Goal: Task Accomplishment & Management: Manage account settings

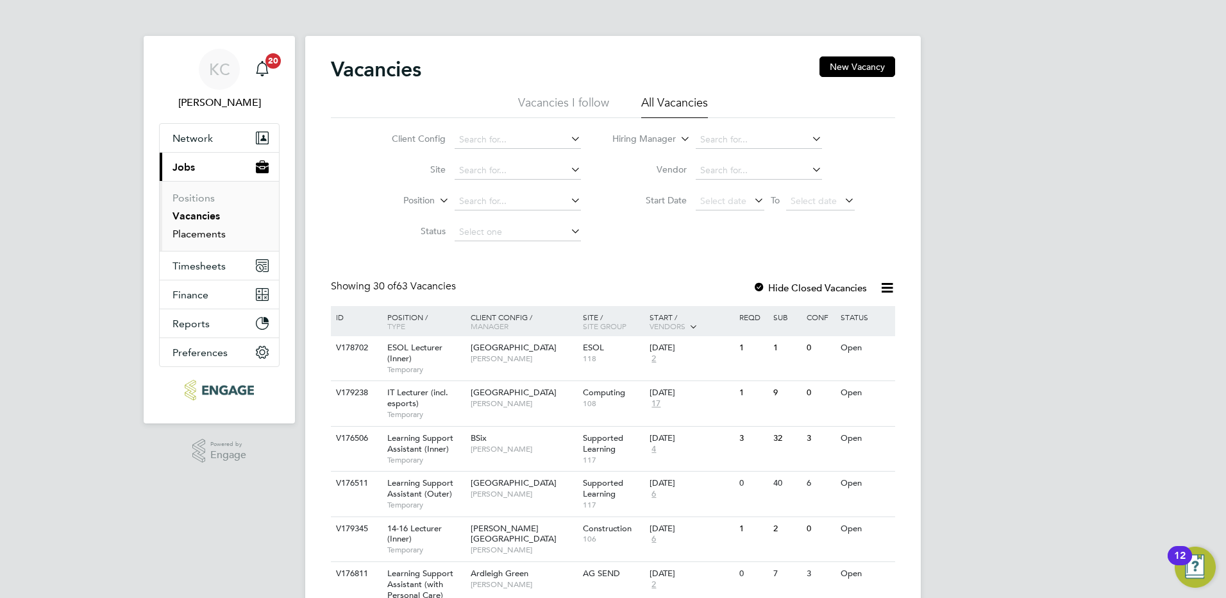
click at [206, 239] on link "Placements" at bounding box center [199, 234] width 53 height 12
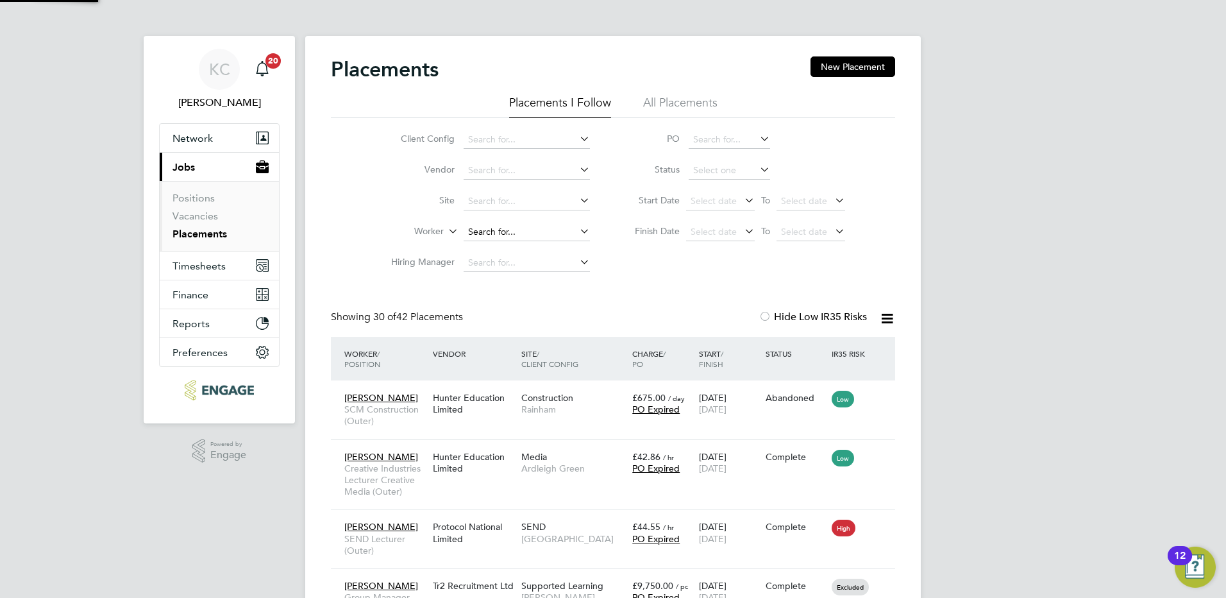
click at [518, 233] on input at bounding box center [527, 232] width 126 height 18
type input "a"
type input "k"
type input "t"
type input "diana"
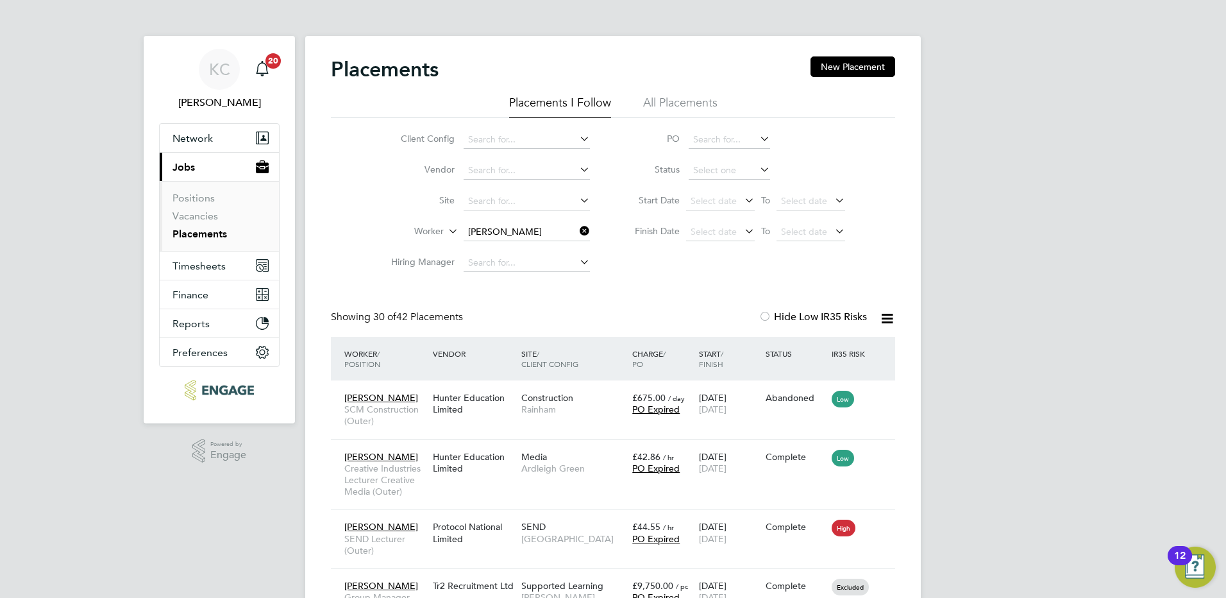
click at [577, 232] on icon at bounding box center [577, 231] width 0 height 18
click at [189, 209] on ul "Positions Vacancies Placements" at bounding box center [219, 216] width 119 height 70
click at [749, 139] on input at bounding box center [729, 140] width 81 height 18
click at [758, 136] on icon at bounding box center [758, 139] width 0 height 18
click at [676, 103] on li "All Placements" at bounding box center [680, 106] width 74 height 23
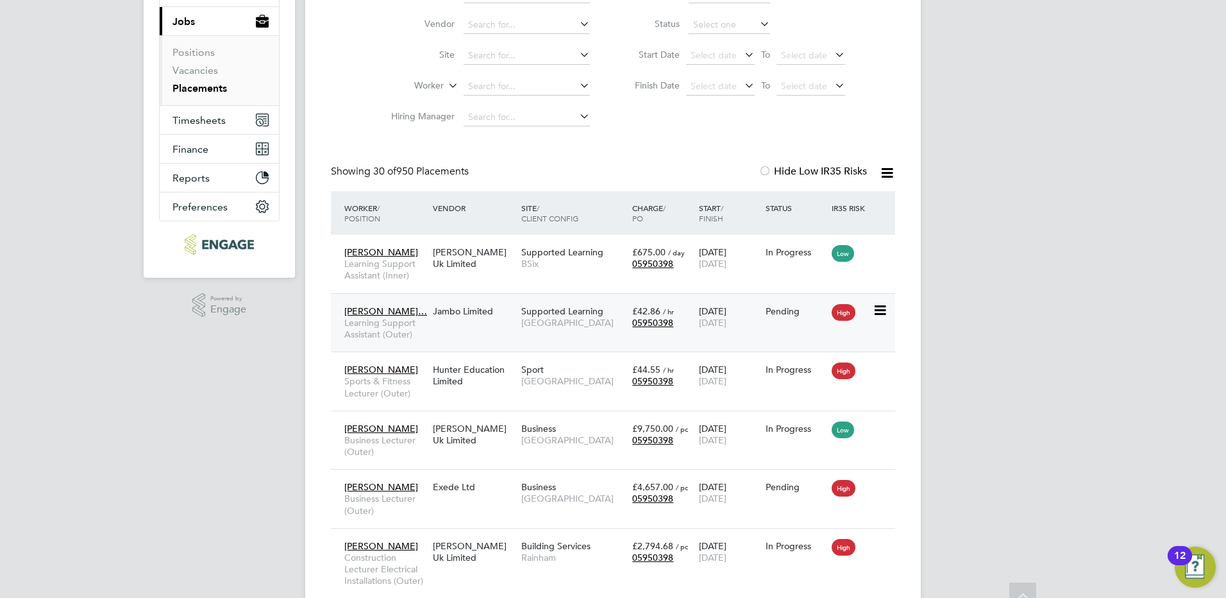
scroll to position [192, 0]
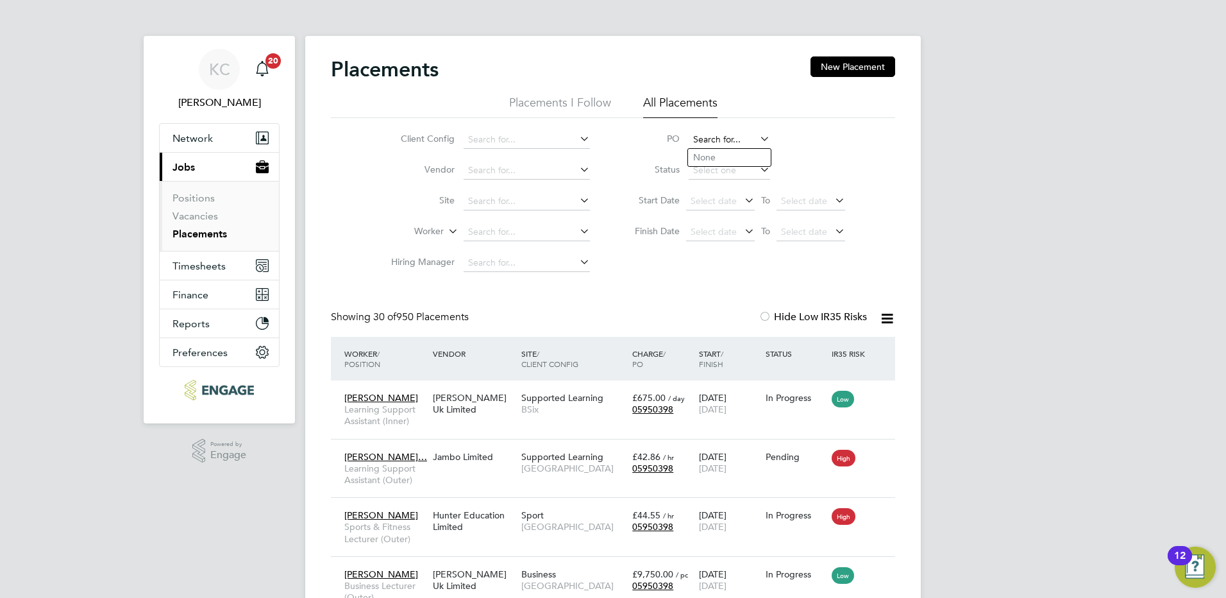
click at [716, 140] on input at bounding box center [729, 140] width 81 height 18
click at [198, 213] on link "Vacancies" at bounding box center [196, 216] width 46 height 12
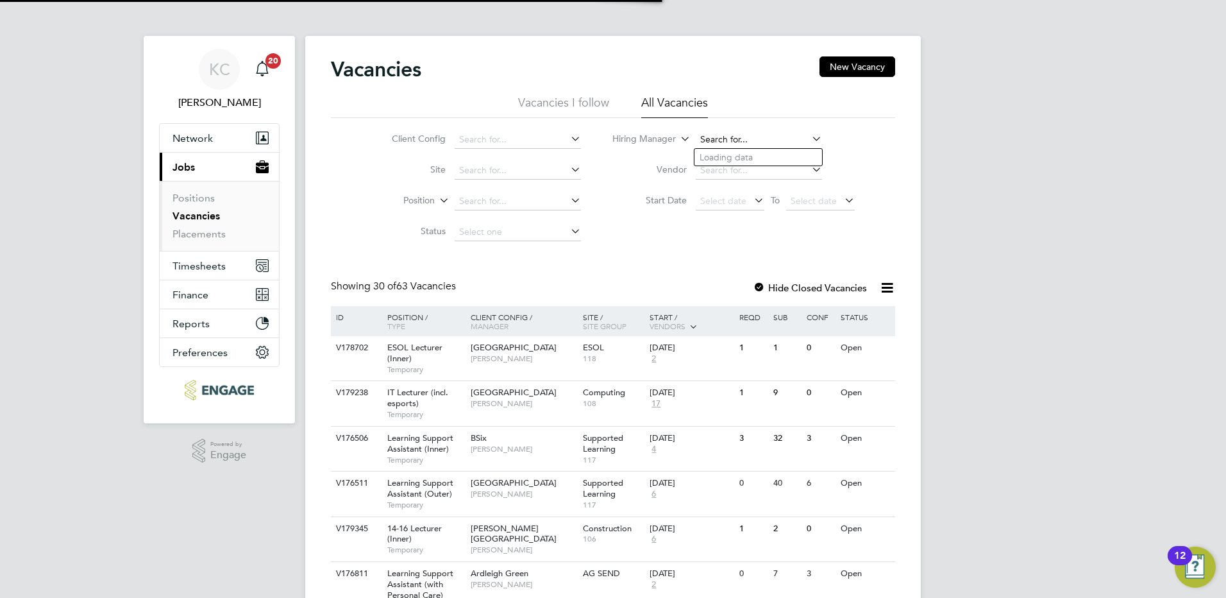
click at [798, 138] on input at bounding box center [759, 140] width 126 height 18
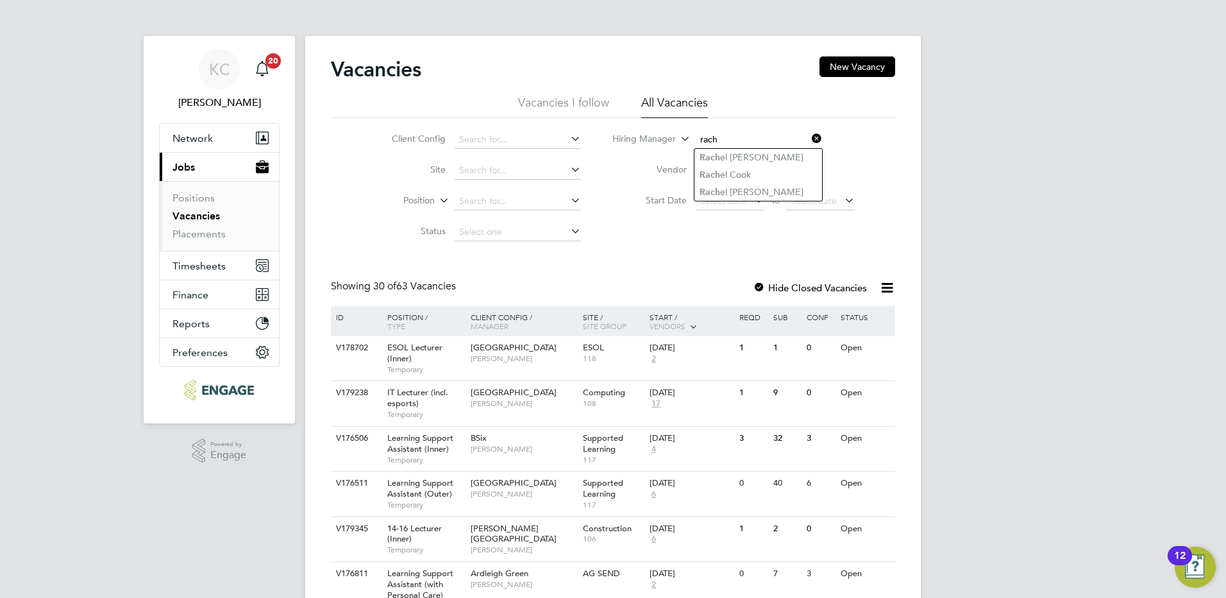
click at [796, 151] on li "Rach el Johnson" at bounding box center [759, 157] width 128 height 17
type input "[PERSON_NAME]"
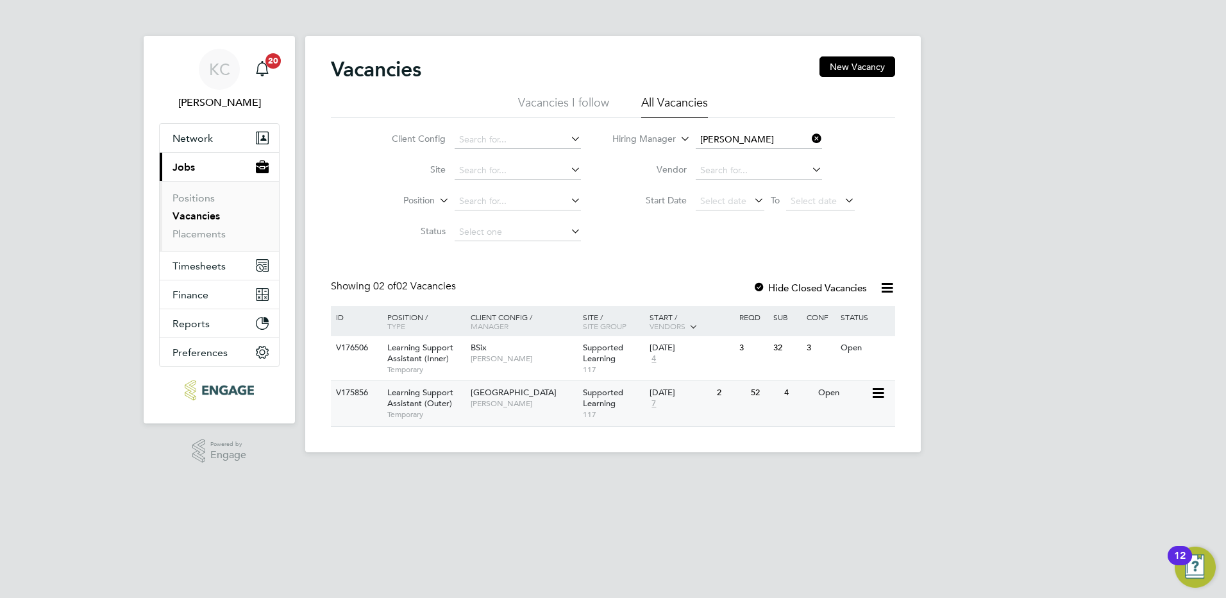
click at [567, 407] on span "[PERSON_NAME]" at bounding box center [524, 403] width 106 height 10
click at [600, 405] on span "Supported Learning" at bounding box center [603, 398] width 40 height 22
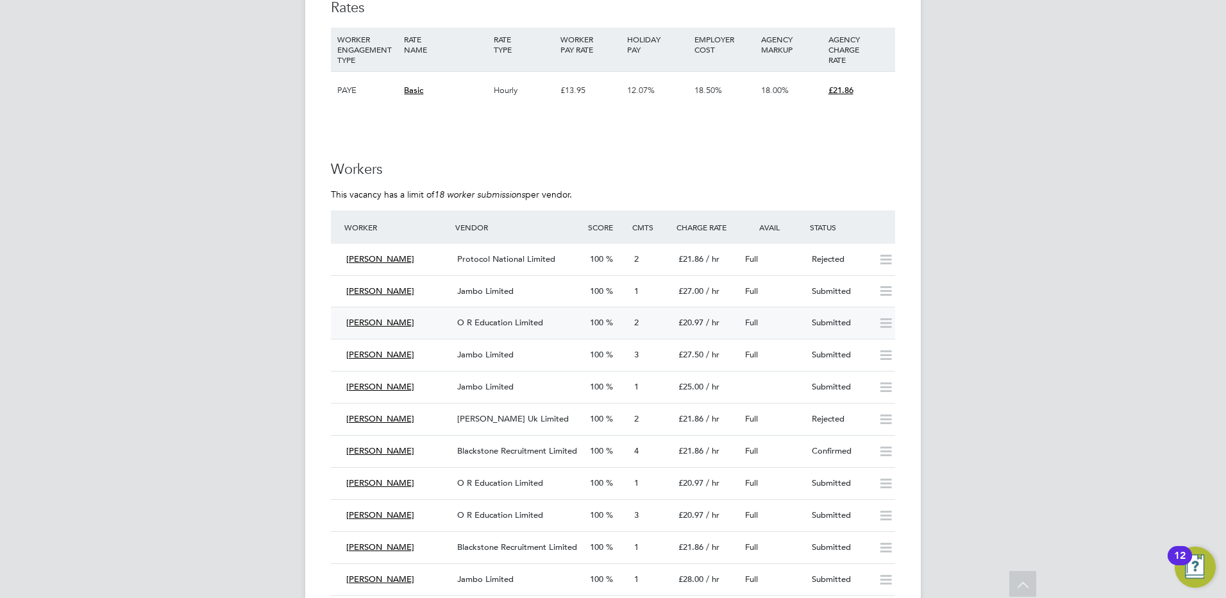
click at [521, 317] on span "O R Education Limited" at bounding box center [500, 322] width 86 height 11
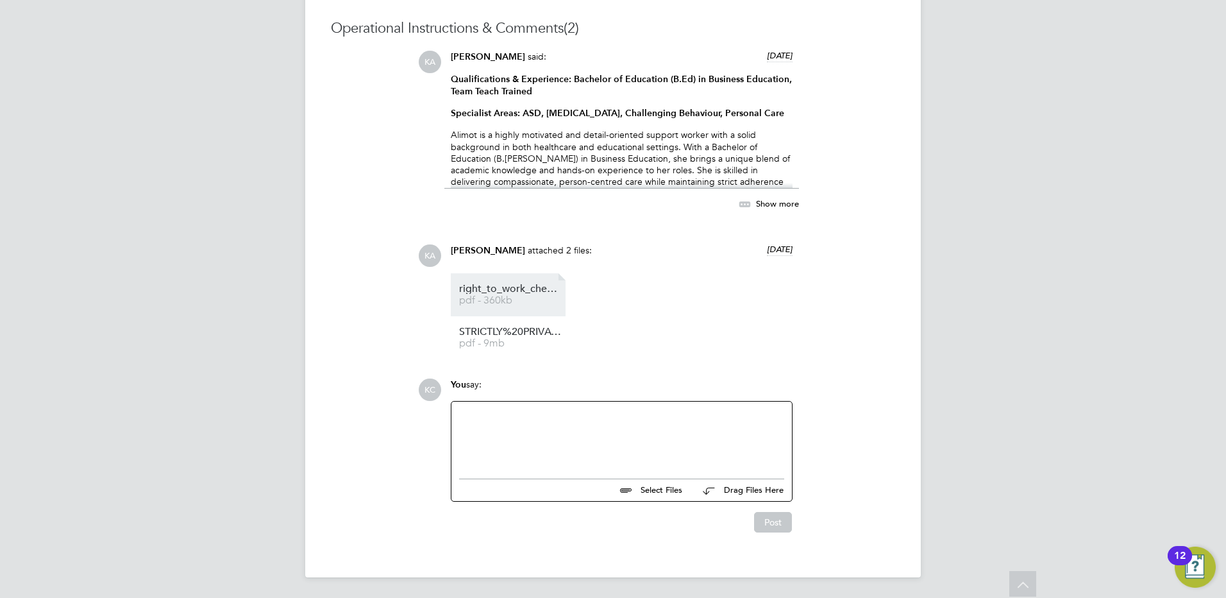
click at [475, 289] on span "right_to_work_check%20(59)" at bounding box center [510, 289] width 103 height 10
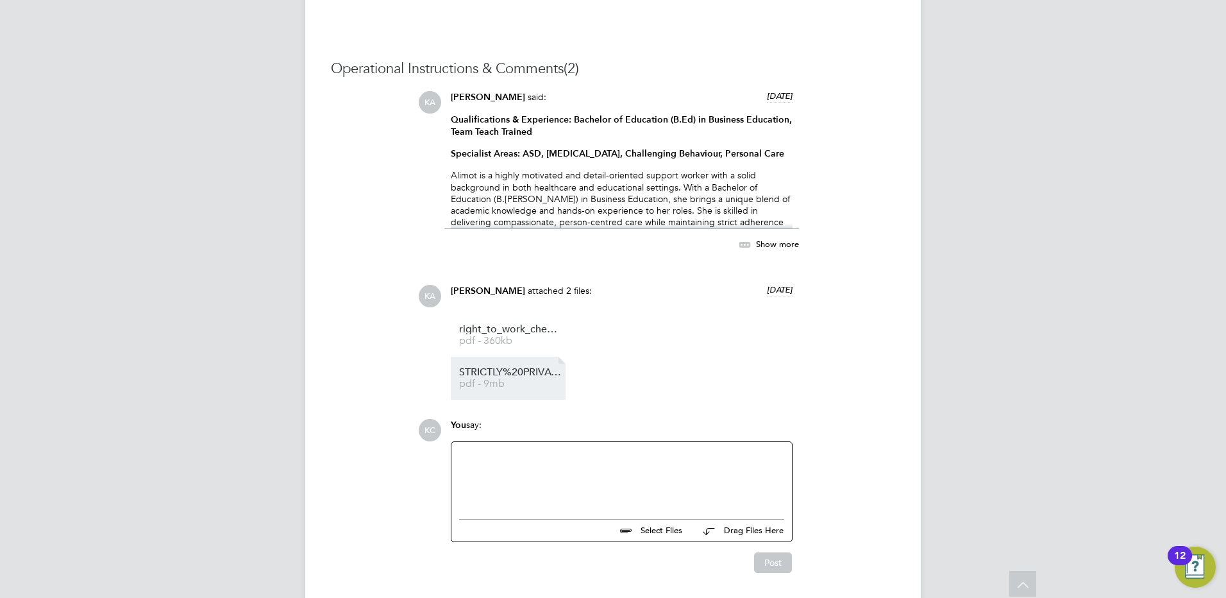
scroll to position [1111, 0]
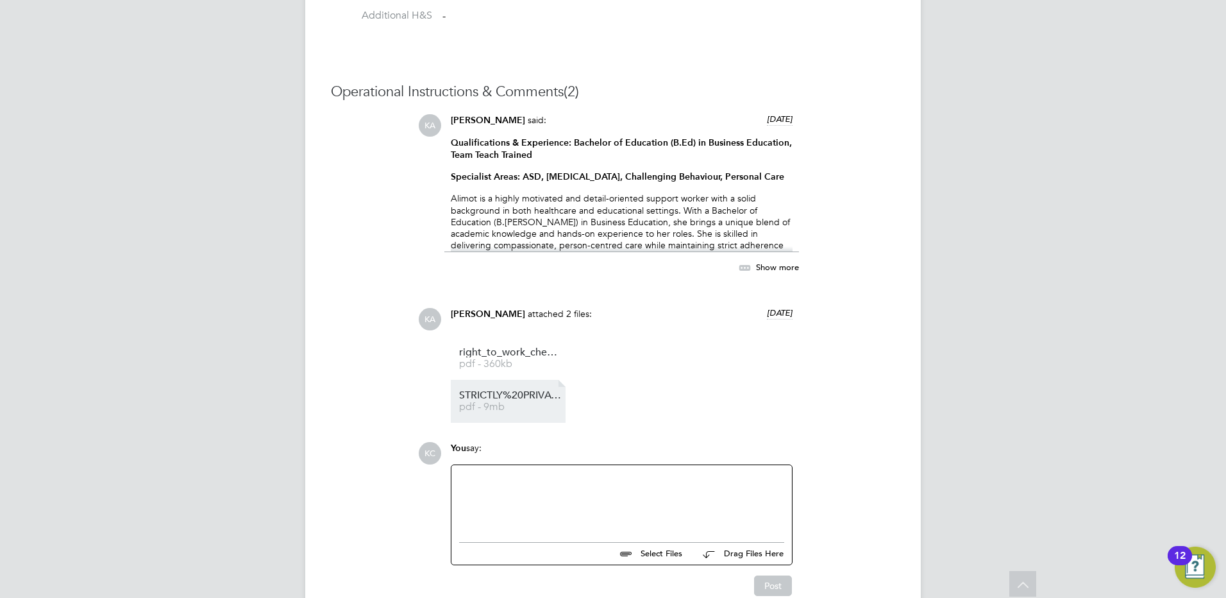
click at [515, 398] on span "STRICTLY%20PRIVATE%20AND%20CONFIDENTIAL" at bounding box center [510, 396] width 103 height 10
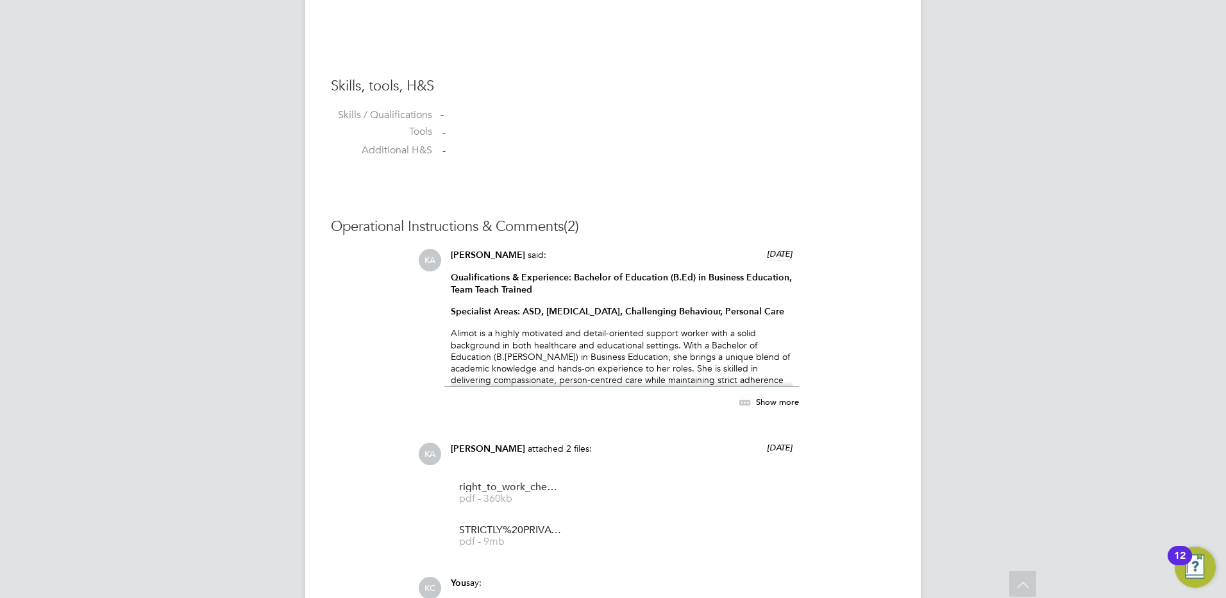
scroll to position [983, 0]
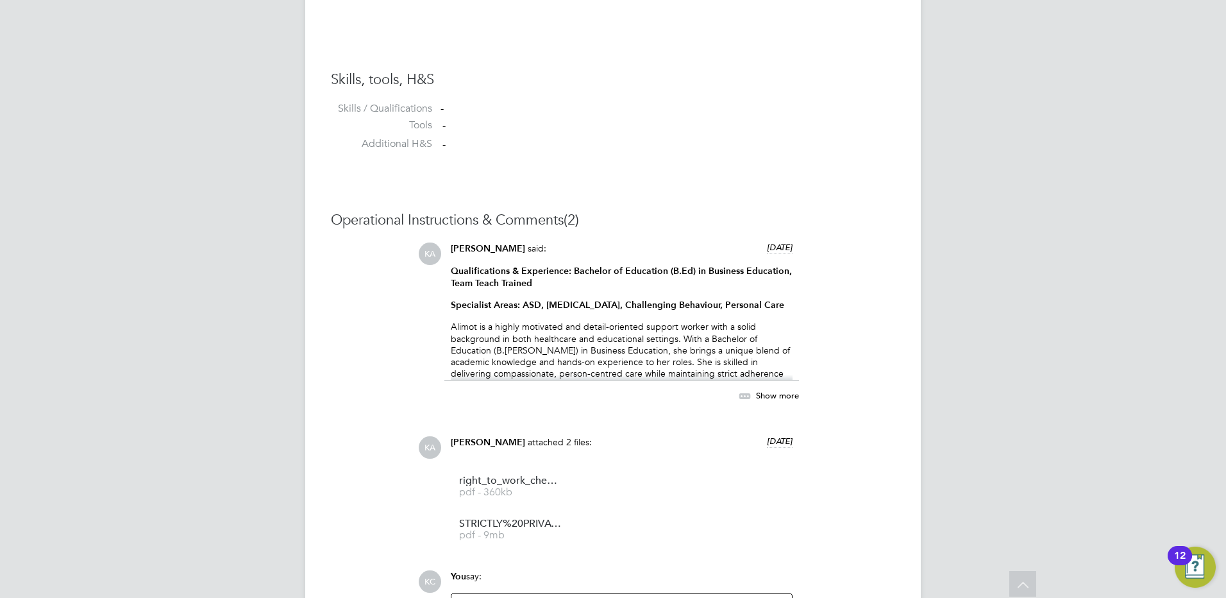
click at [783, 393] on span "Show more" at bounding box center [777, 394] width 43 height 11
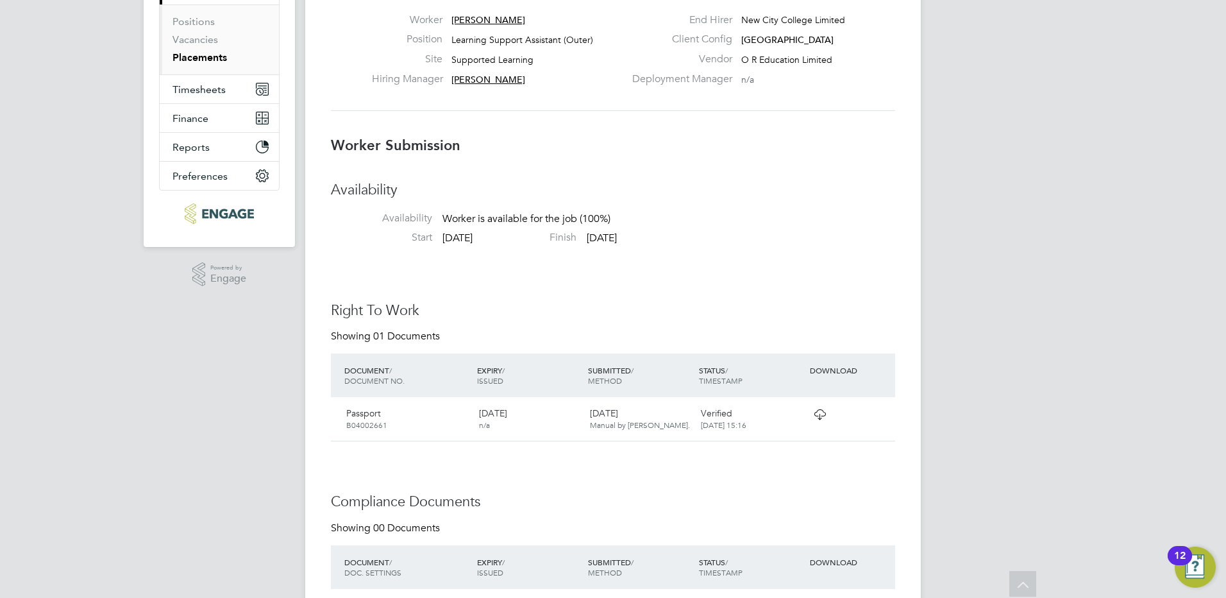
scroll to position [162, 0]
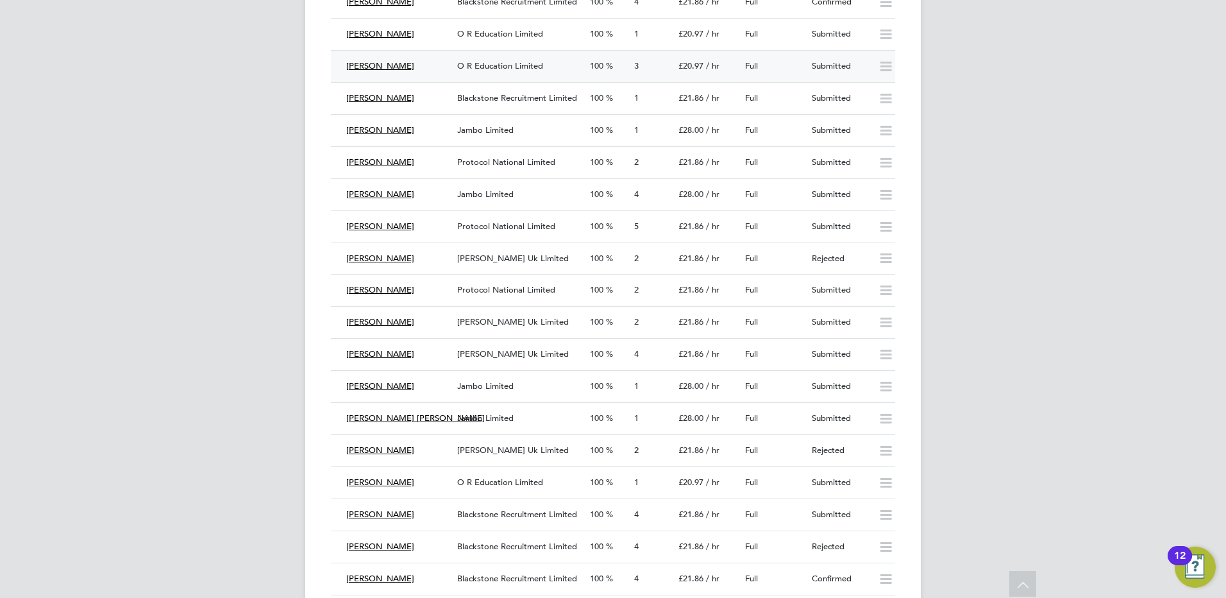
click at [484, 65] on span "O R Education Limited" at bounding box center [500, 65] width 86 height 11
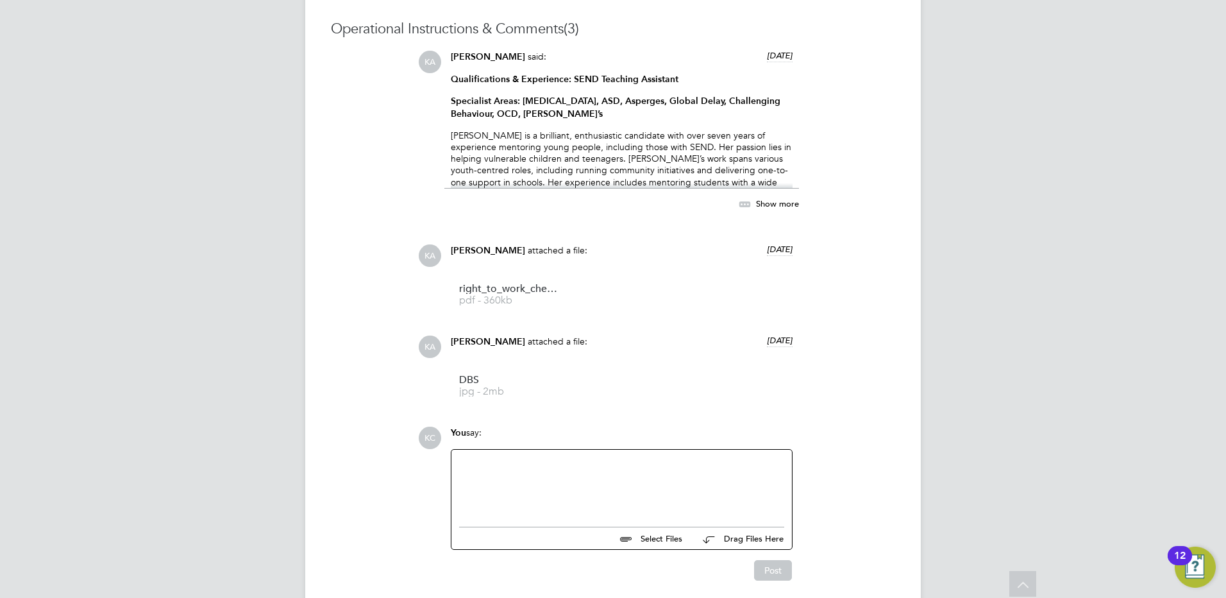
click at [759, 202] on span "Show more" at bounding box center [777, 203] width 43 height 11
